Goal: Navigation & Orientation: Find specific page/section

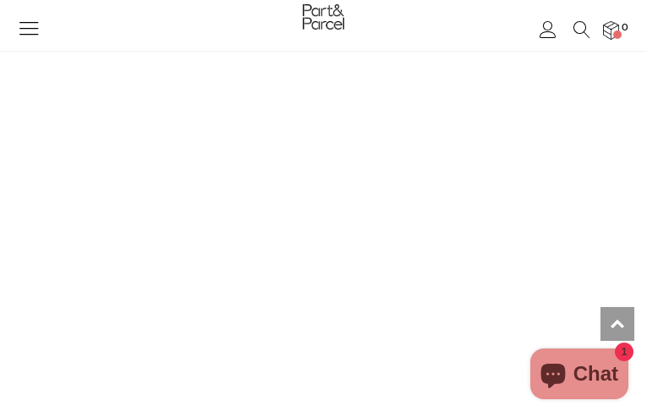
scroll to position [8544, 0]
